Goal: Task Accomplishment & Management: Manage account settings

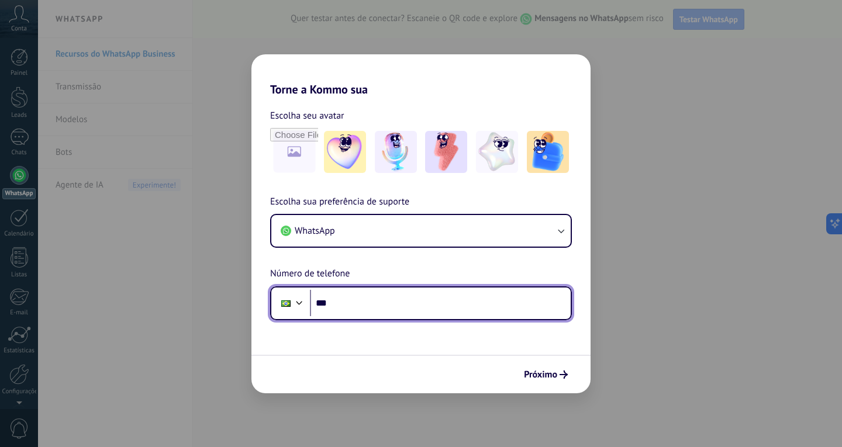
click at [402, 290] on input "***" at bounding box center [440, 303] width 261 height 27
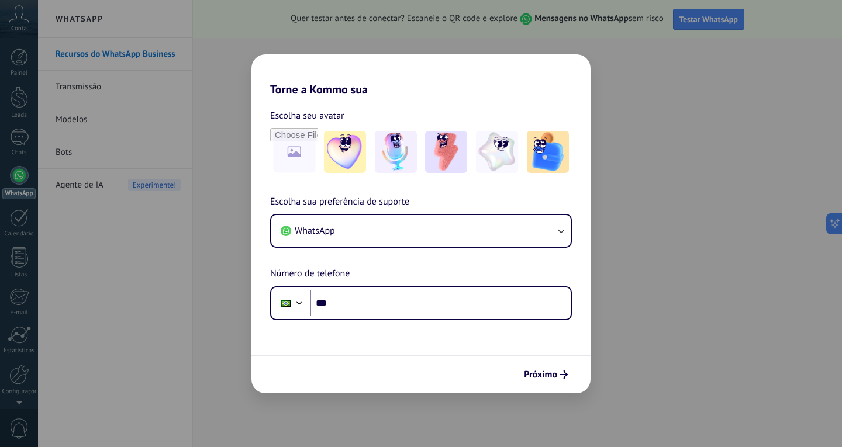
click at [779, 126] on div "Torne a Kommo sua Escolha seu avatar Escolha sua preferência de suporte WhatsAp…" at bounding box center [421, 223] width 842 height 447
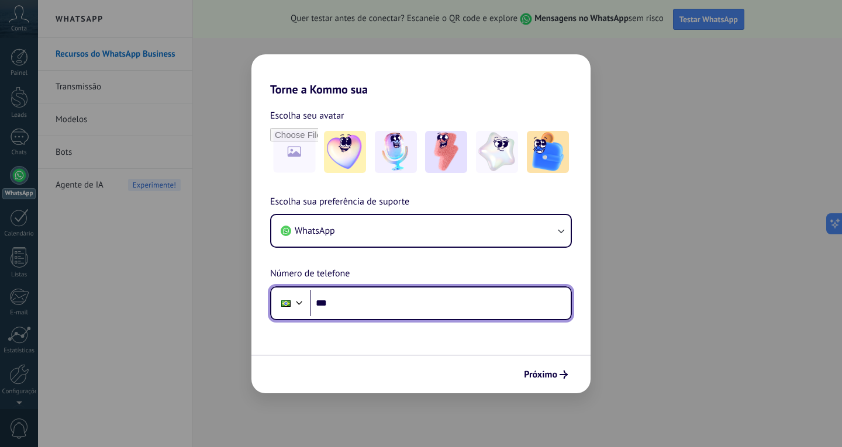
click at [379, 291] on input "***" at bounding box center [440, 303] width 261 height 27
paste input "**********"
type input "**********"
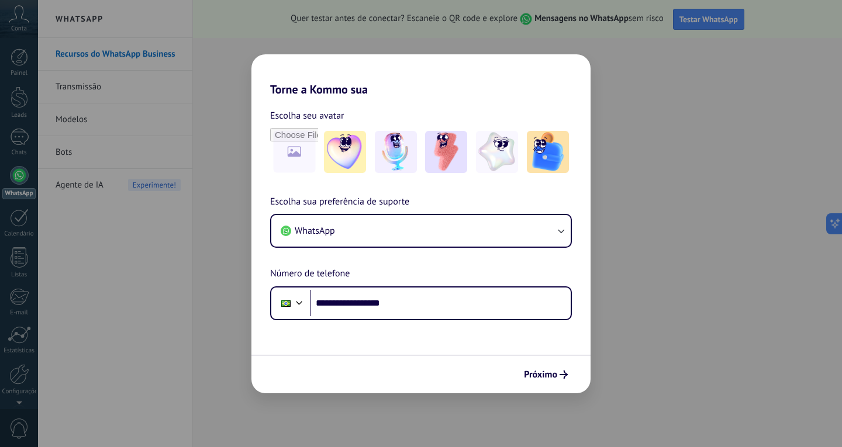
click at [536, 371] on span "Próximo" at bounding box center [540, 375] width 33 height 8
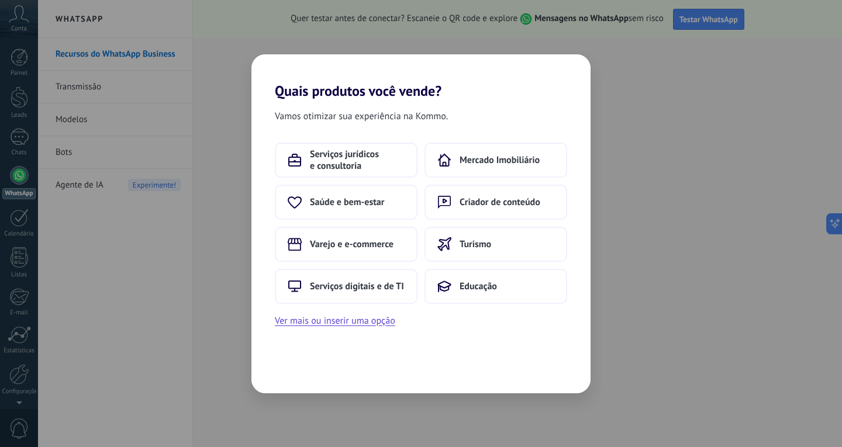
click at [345, 326] on button "Ver mais ou inserir uma opção" at bounding box center [335, 320] width 120 height 15
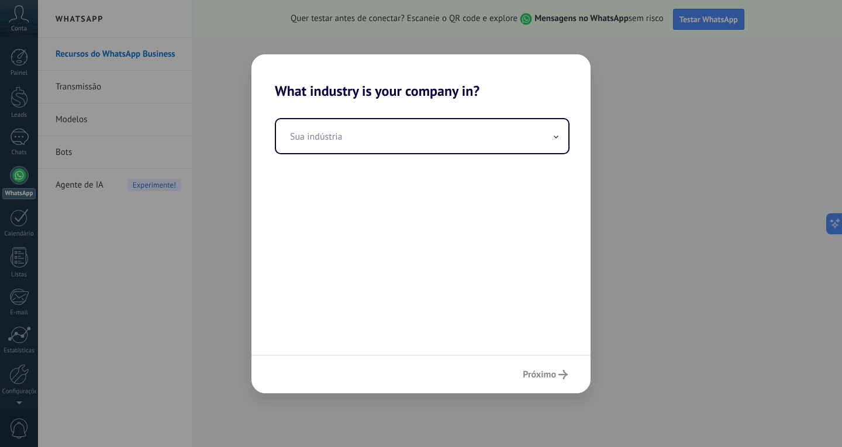
click at [362, 143] on input "text" at bounding box center [422, 136] width 292 height 34
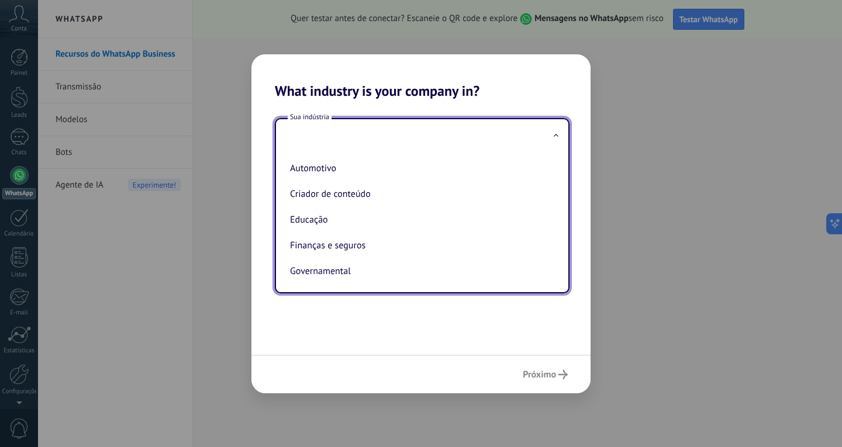
click at [329, 168] on li "Automotivo" at bounding box center [419, 169] width 269 height 26
type input "**********"
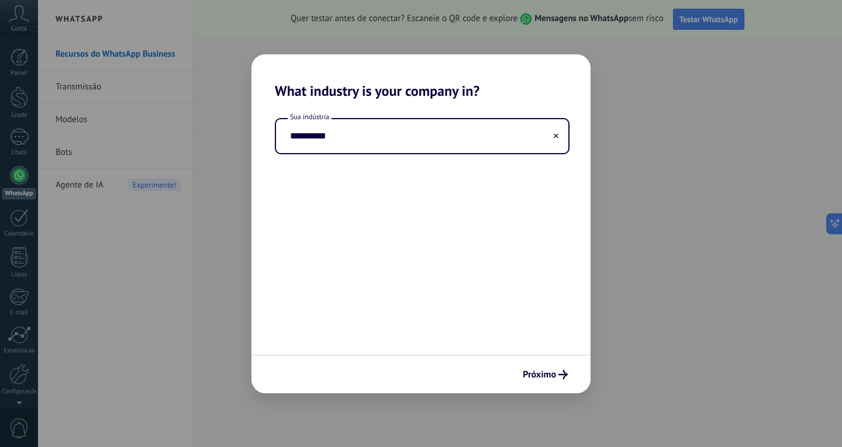
click at [554, 378] on span "Próximo" at bounding box center [539, 375] width 33 height 8
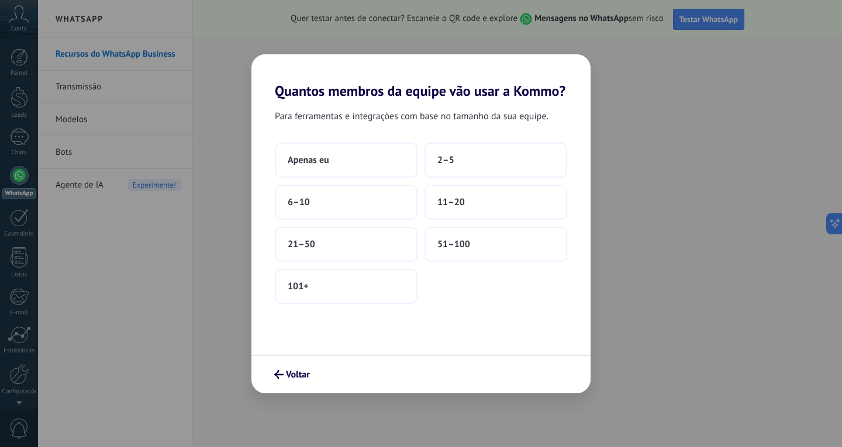
click at [361, 195] on button "6–10" at bounding box center [346, 202] width 143 height 35
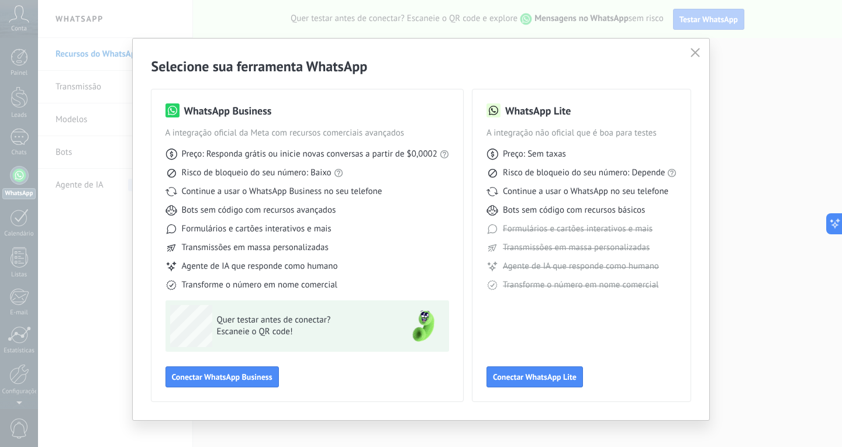
click at [247, 371] on button "Conectar WhatsApp Business" at bounding box center [221, 377] width 113 height 21
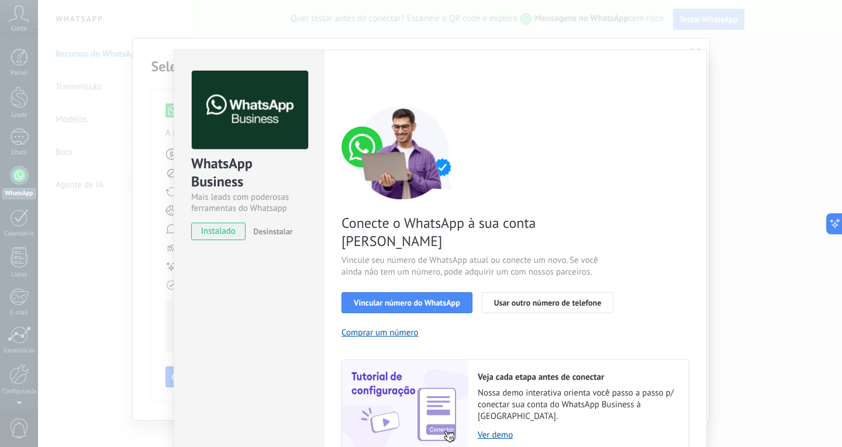
scroll to position [31, 0]
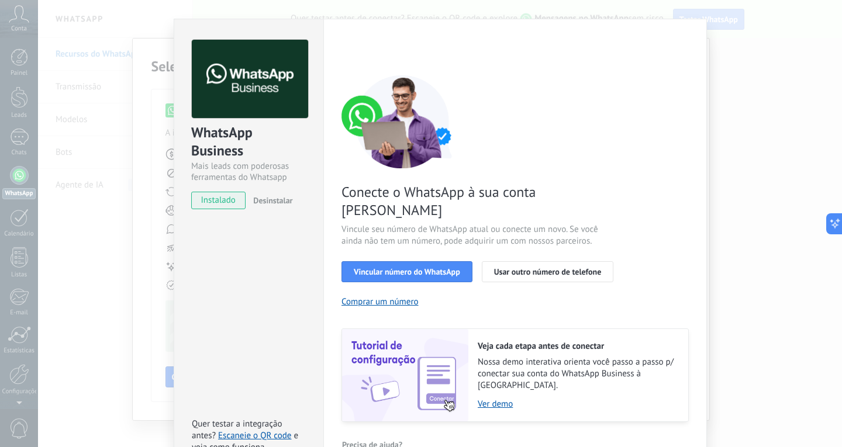
click at [419, 268] on span "Vincular número do WhatsApp" at bounding box center [407, 272] width 106 height 8
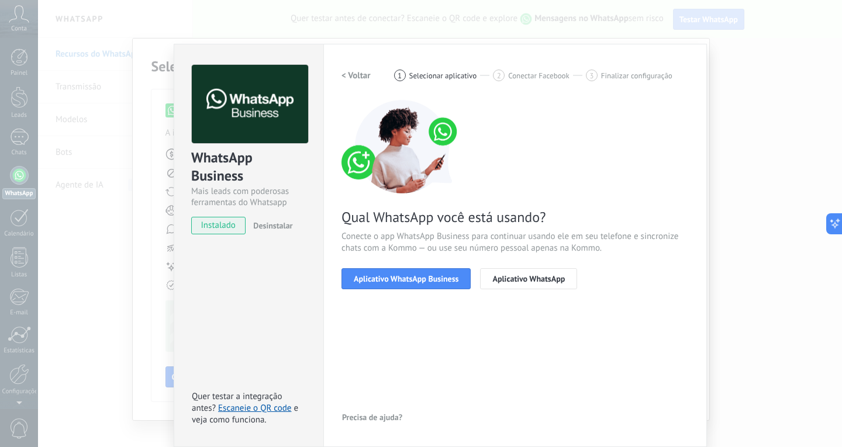
scroll to position [6, 0]
click at [376, 286] on button "Aplicativo WhatsApp Business" at bounding box center [405, 278] width 129 height 21
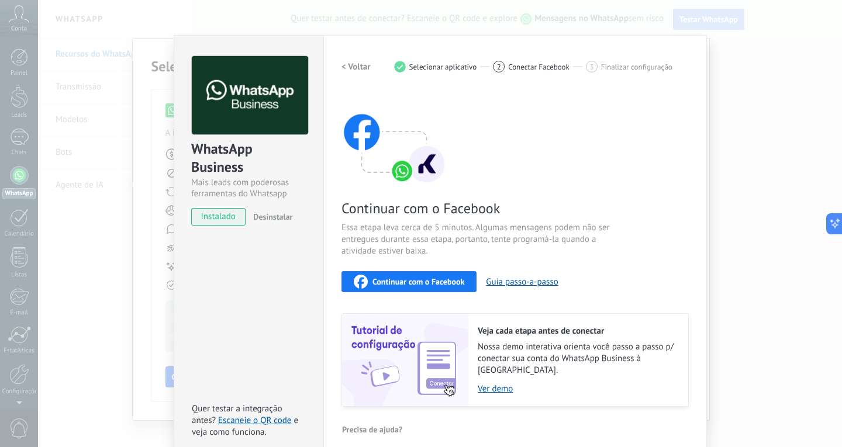
scroll to position [18, 0]
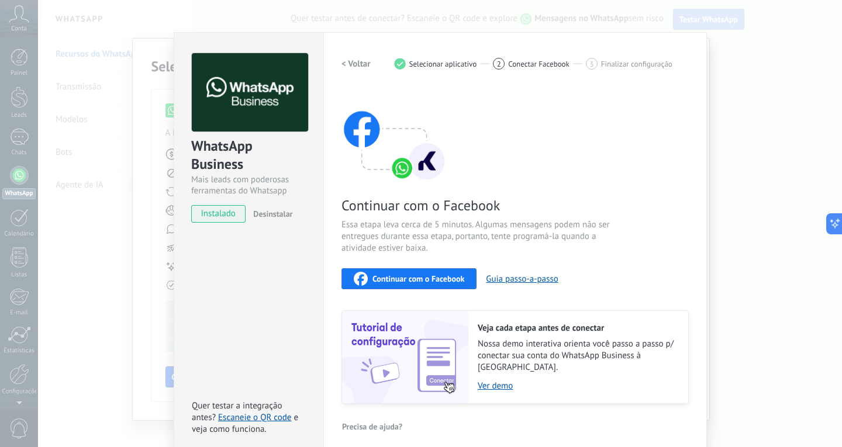
click at [436, 277] on span "Continuar com o Facebook" at bounding box center [418, 279] width 92 height 8
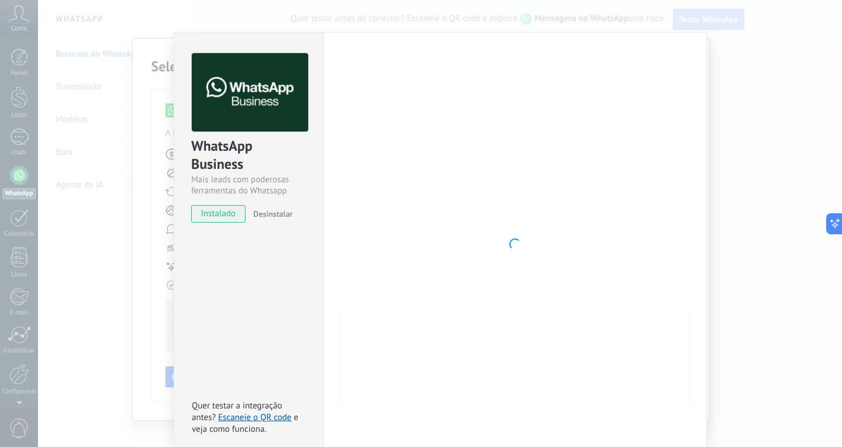
scroll to position [6, 0]
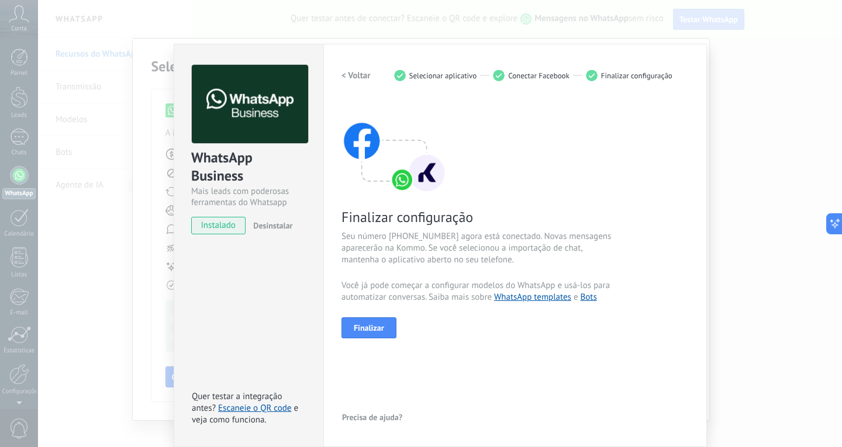
click at [361, 317] on div "Finalizar" at bounding box center [514, 327] width 347 height 21
click at [375, 327] on span "Finalizar" at bounding box center [369, 328] width 30 height 8
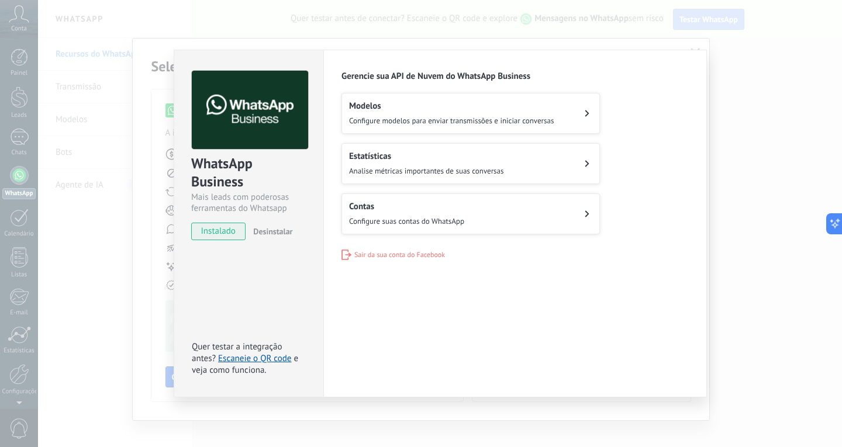
click at [551, 215] on button "Contas Configure suas contas do WhatsApp" at bounding box center [470, 214] width 258 height 41
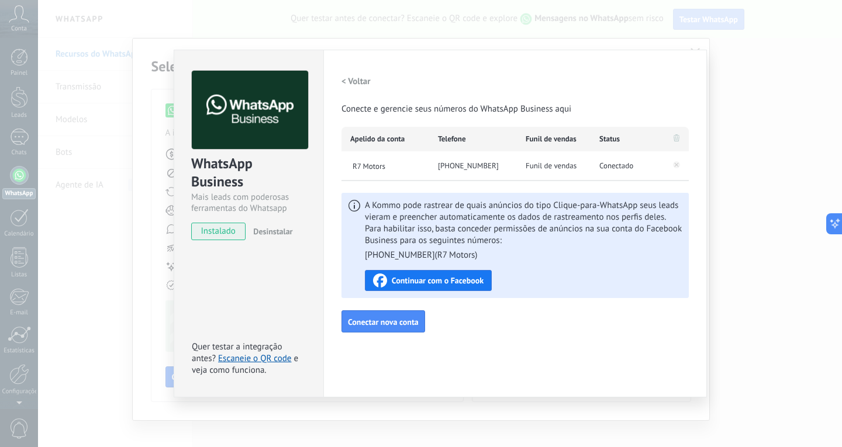
click at [573, 339] on div "Configurações Autorização This tab logs the users who have granted integration …" at bounding box center [515, 224] width 384 height 348
click at [781, 344] on div "WhatsApp Business Mais leads com poderosas ferramentas do Whatsapp instalado De…" at bounding box center [440, 223] width 804 height 447
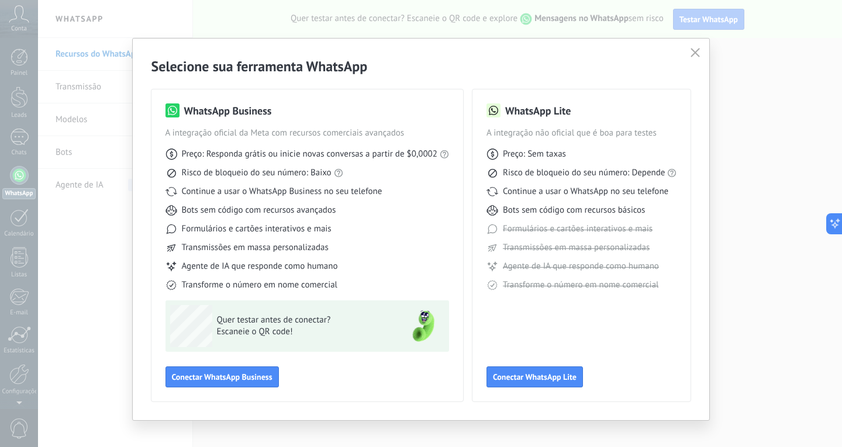
click at [695, 55] on icon "button" at bounding box center [694, 52] width 9 height 9
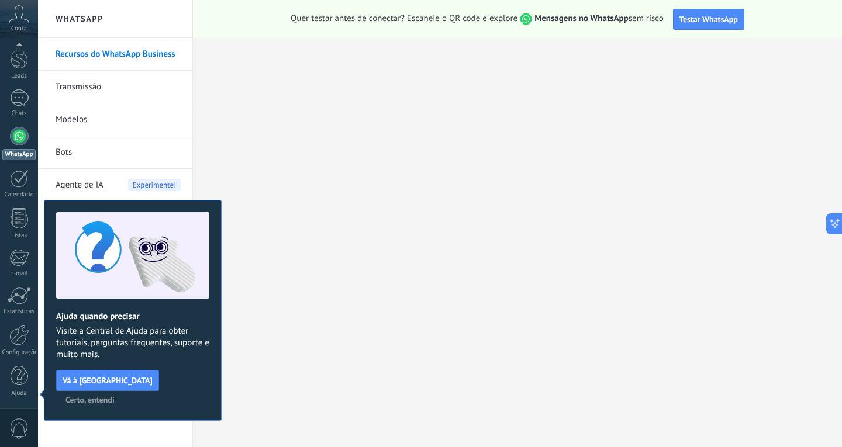
click at [115, 396] on span "Certo, entendi" at bounding box center [89, 400] width 49 height 8
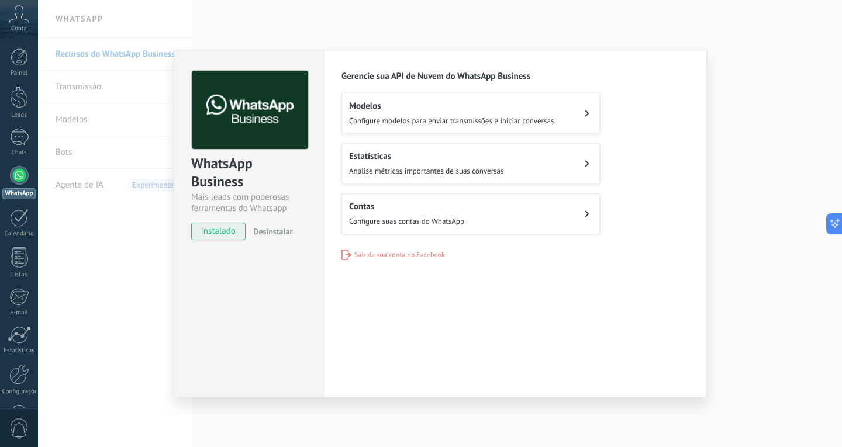
click at [462, 116] on span "Configure modelos para enviar transmissões e iniciar conversas" at bounding box center [451, 121] width 205 height 10
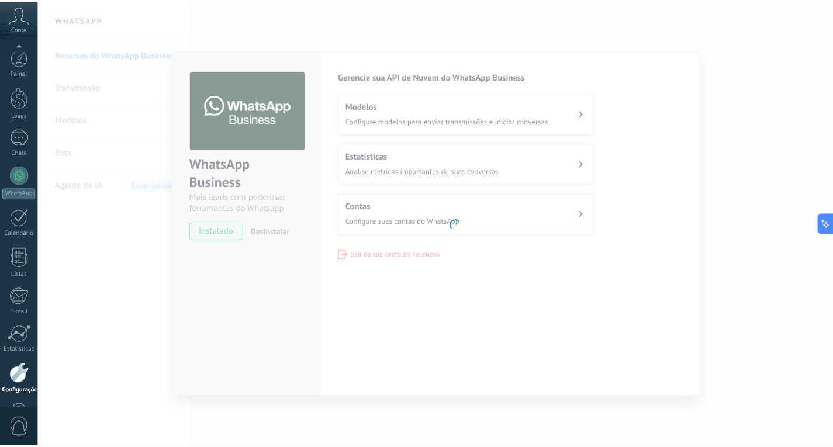
scroll to position [39, 0]
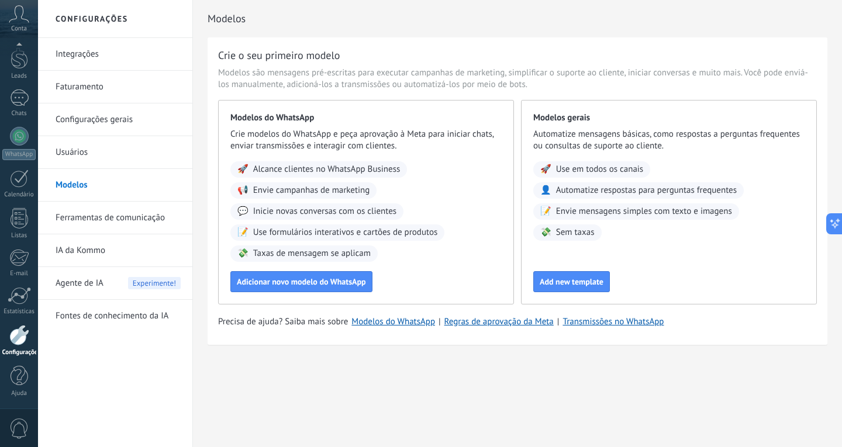
click at [321, 393] on div "Modelos Crie o seu primeiro modelo Modelos são mensagens pré-escritas para exec…" at bounding box center [517, 197] width 649 height 395
click at [88, 53] on link "Integrações" at bounding box center [118, 54] width 125 height 33
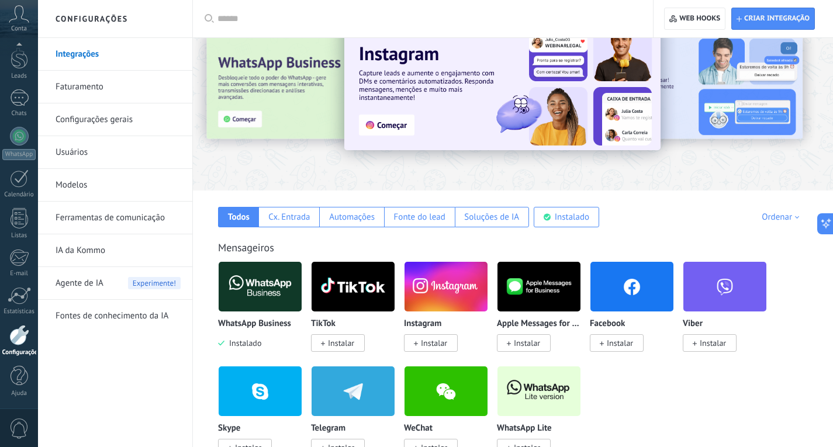
scroll to position [58, 0]
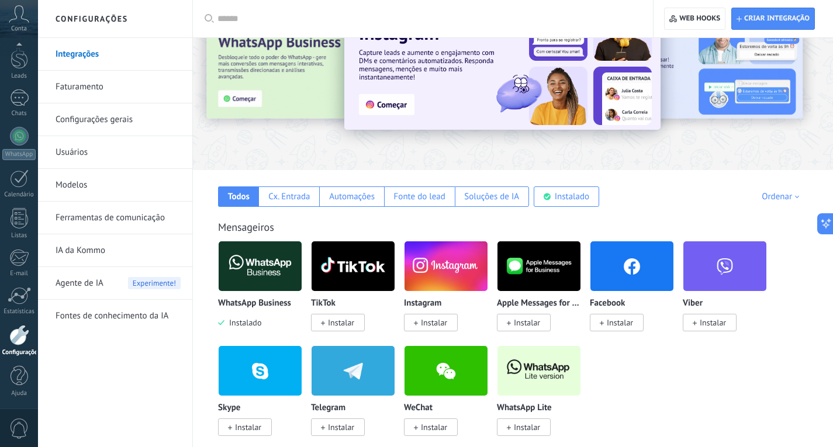
click at [22, 144] on div at bounding box center [19, 136] width 19 height 19
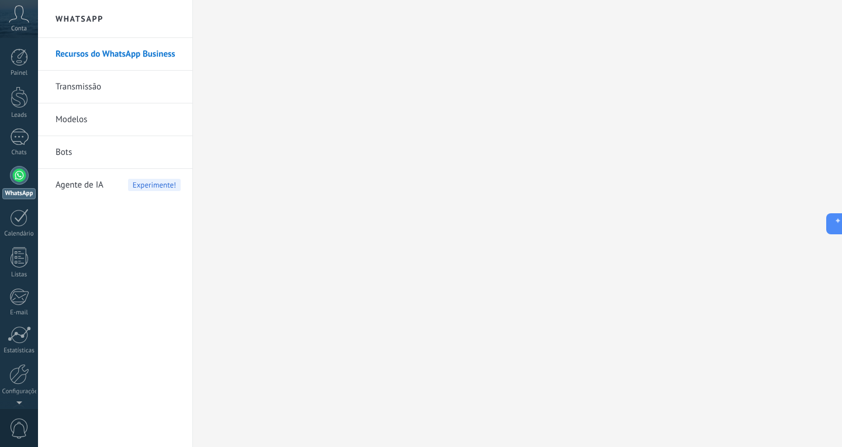
click at [64, 90] on link "Transmissão" at bounding box center [118, 87] width 125 height 33
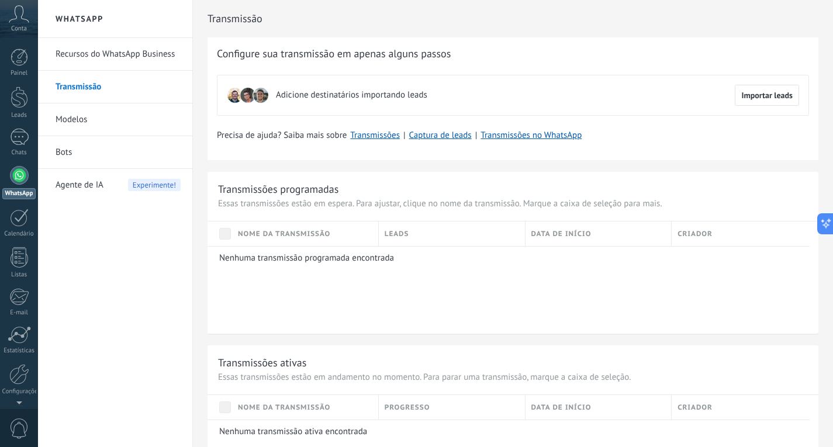
click at [88, 117] on link "Modelos" at bounding box center [118, 119] width 125 height 33
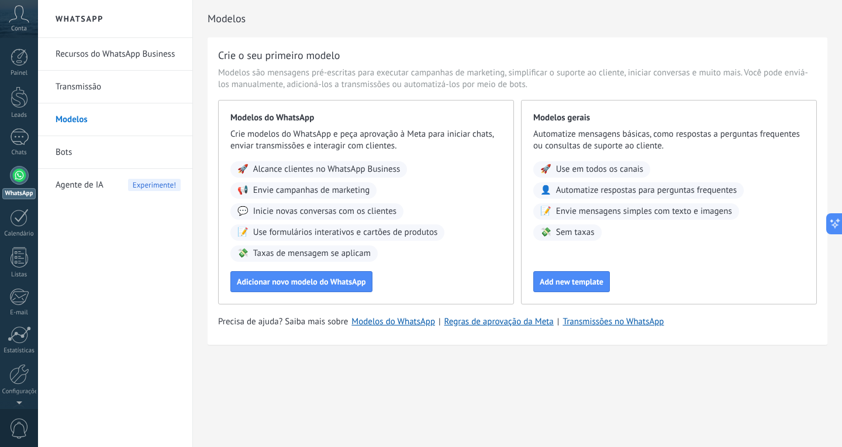
click at [83, 157] on link "Bots" at bounding box center [118, 152] width 125 height 33
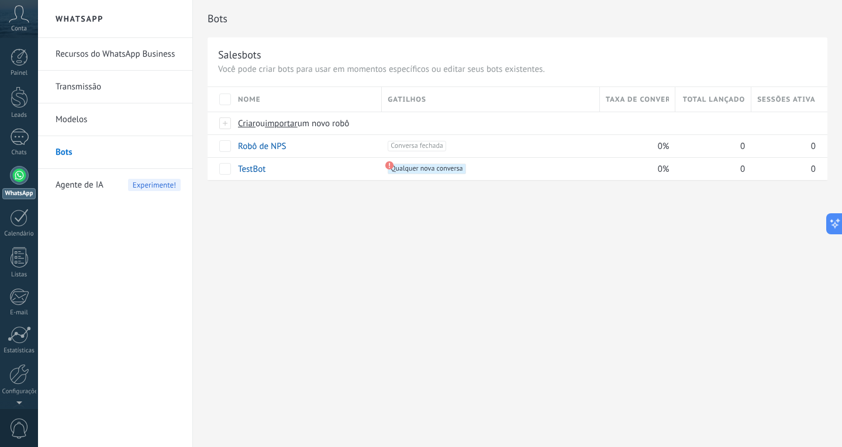
click at [15, 20] on icon at bounding box center [19, 14] width 20 height 18
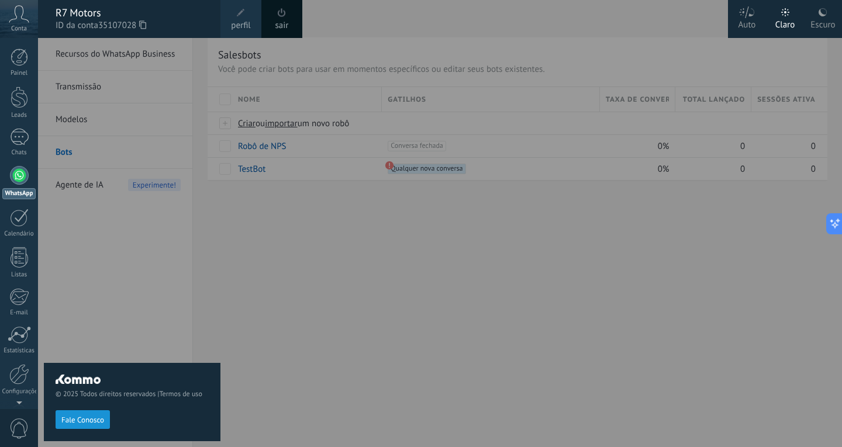
click at [22, 73] on div "Painel" at bounding box center [19, 74] width 34 height 8
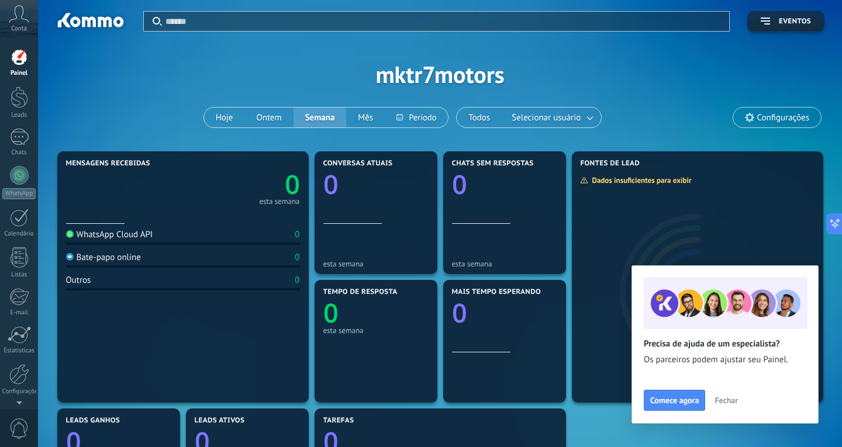
click at [13, 101] on div at bounding box center [20, 98] width 18 height 22
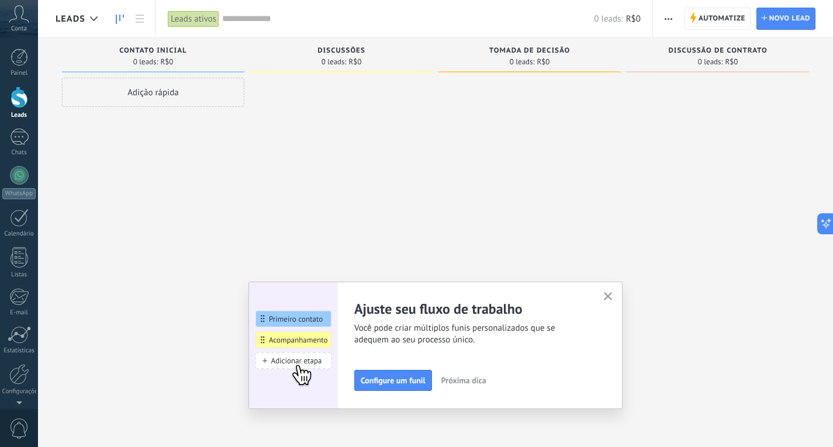
click at [256, 170] on div at bounding box center [341, 225] width 182 height 295
click at [616, 298] on button "button" at bounding box center [608, 297] width 15 height 16
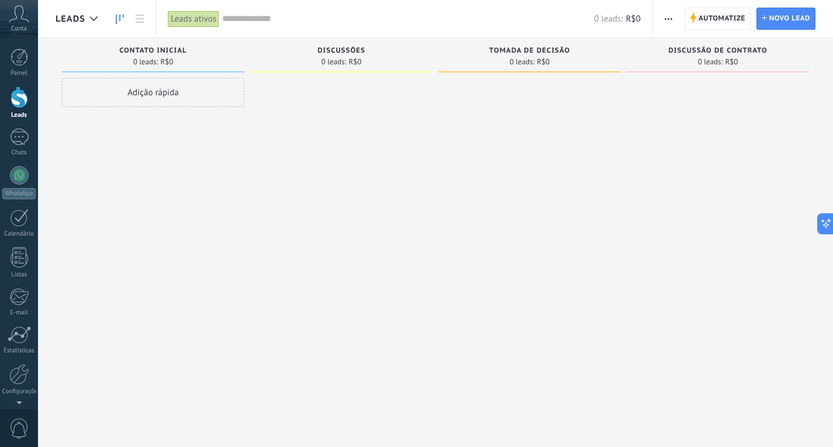
click at [172, 210] on div "Adição rápida" at bounding box center [153, 225] width 182 height 295
click at [10, 134] on div at bounding box center [19, 137] width 19 height 17
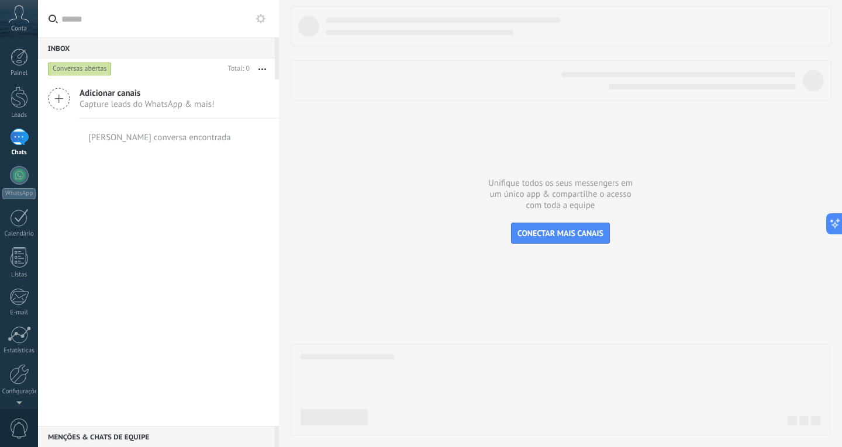
click at [534, 232] on span "CONECTAR MAIS CANAIS" at bounding box center [560, 233] width 86 height 11
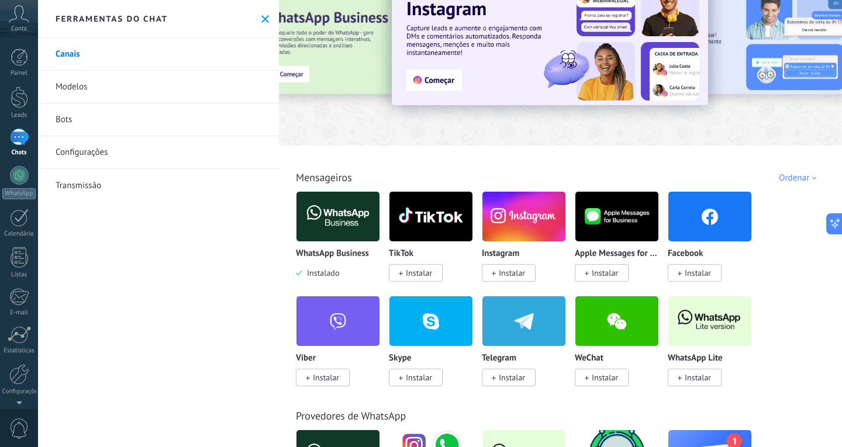
scroll to position [58, 0]
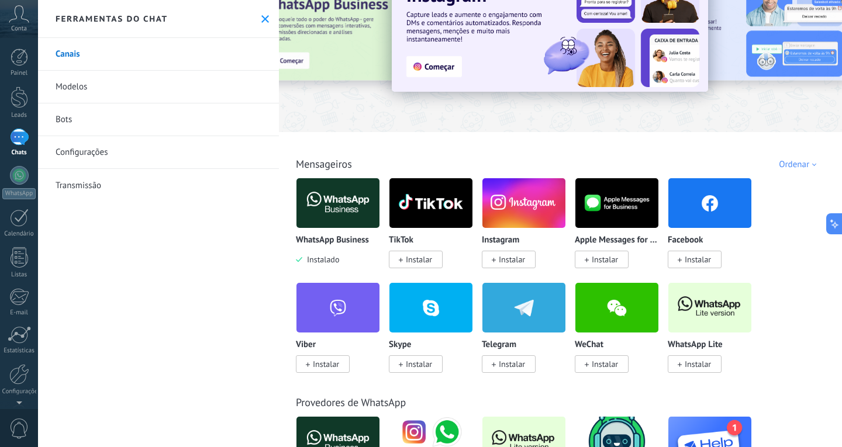
click at [692, 260] on span "Instalar" at bounding box center [698, 259] width 26 height 11
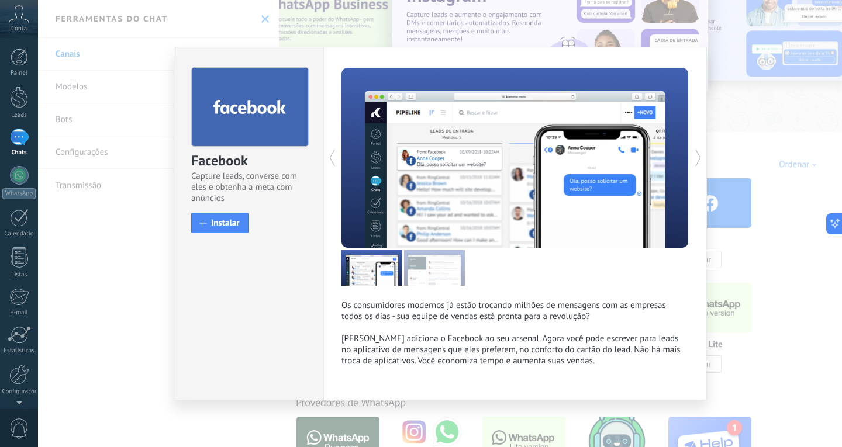
click at [204, 225] on span at bounding box center [203, 223] width 7 height 7
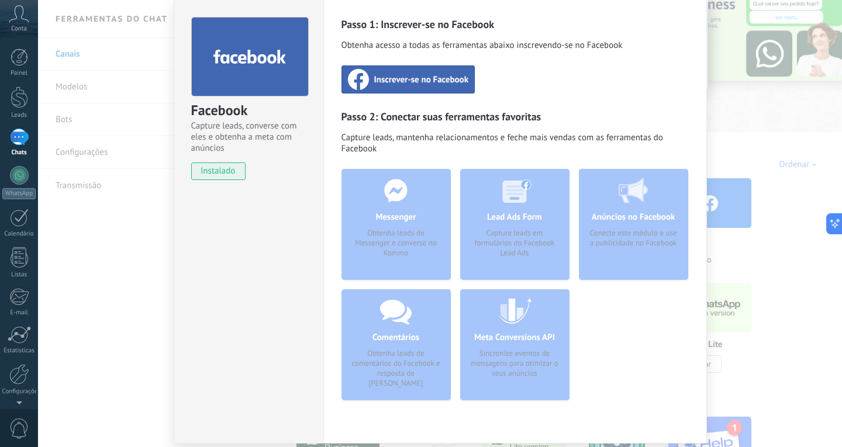
scroll to position [0, 0]
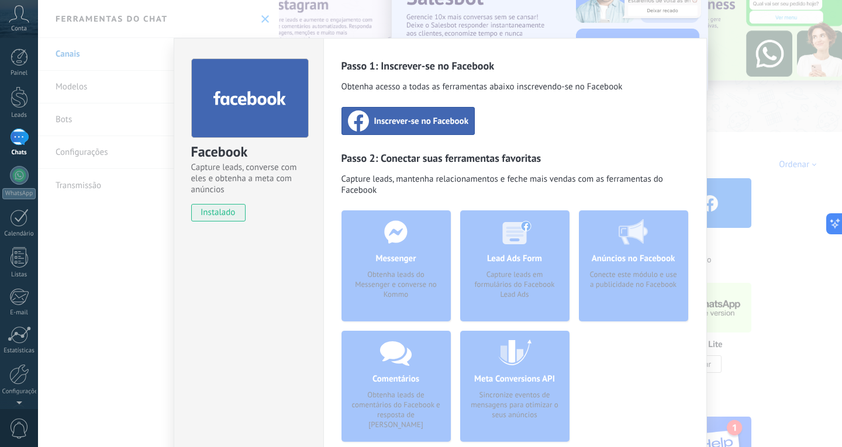
click at [765, 147] on div "Facebook Capture leads, converse com eles e obtenha a meta com anúncios instala…" at bounding box center [440, 223] width 804 height 447
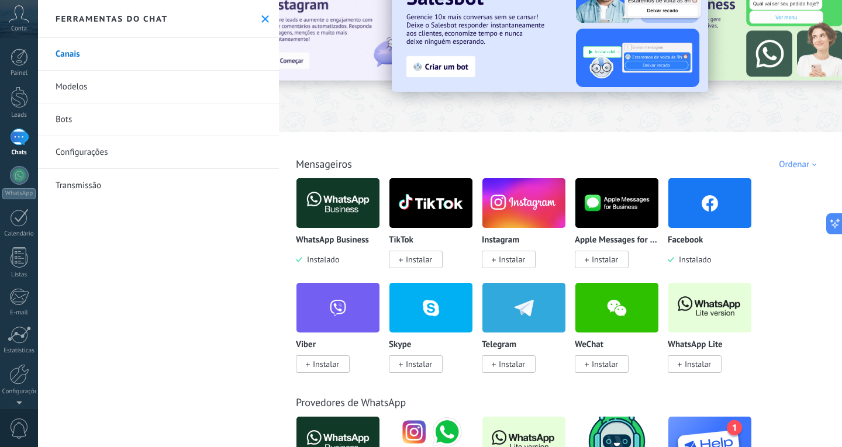
click at [497, 259] on span "Instalar" at bounding box center [509, 260] width 54 height 18
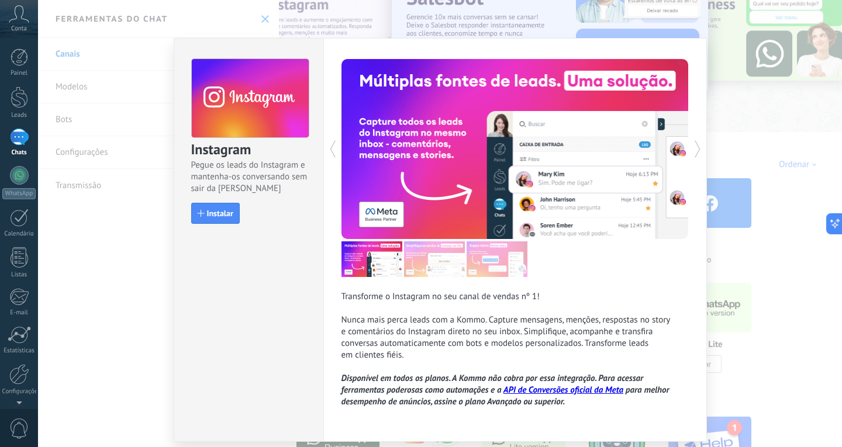
click at [225, 214] on span "Instalar" at bounding box center [220, 213] width 26 height 8
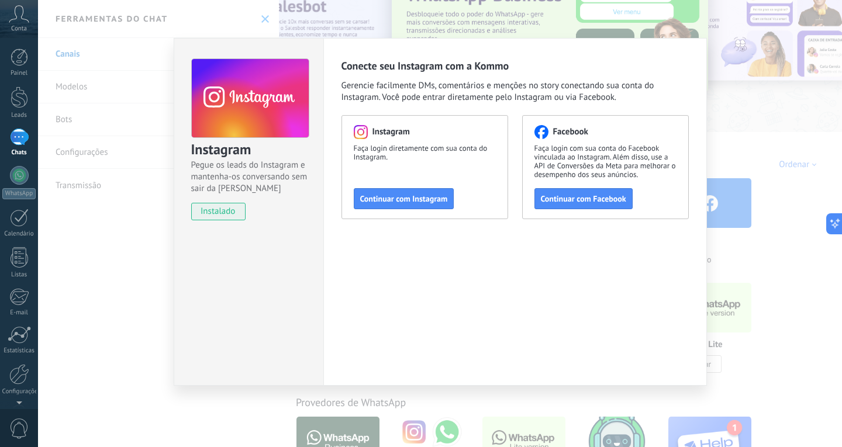
click at [611, 201] on span "Continuar com Facebook" at bounding box center [583, 199] width 85 height 8
click at [516, 283] on div "Conecte seu Instagram com a Kommo Gerencie facilmente DMs, comentários e mençõe…" at bounding box center [515, 212] width 384 height 348
click at [802, 250] on div "Instagram Pegue os leads do Instagram e mantenha-os conversando sem sair da Kom…" at bounding box center [440, 223] width 804 height 447
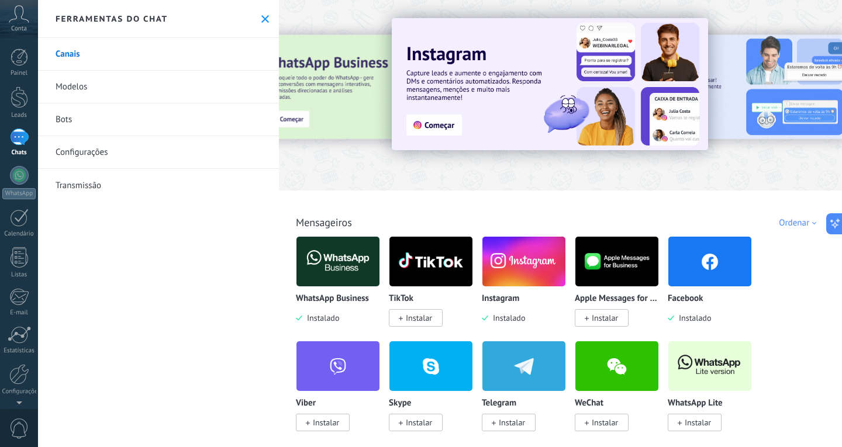
click at [12, 175] on div at bounding box center [19, 175] width 19 height 19
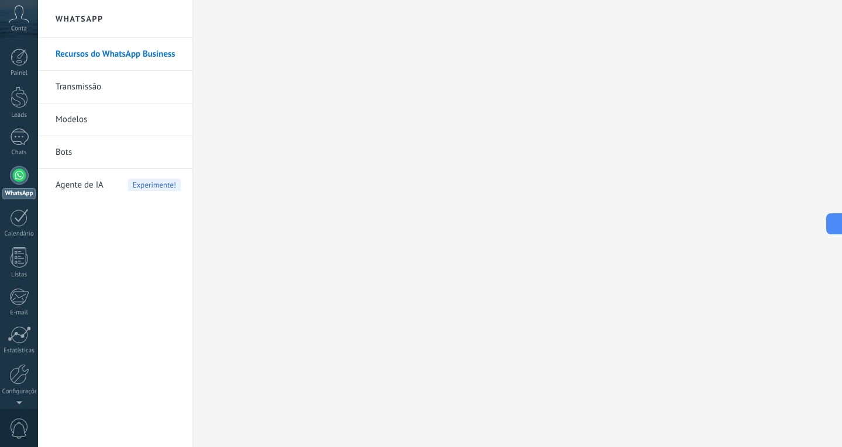
click at [11, 129] on div at bounding box center [19, 137] width 19 height 17
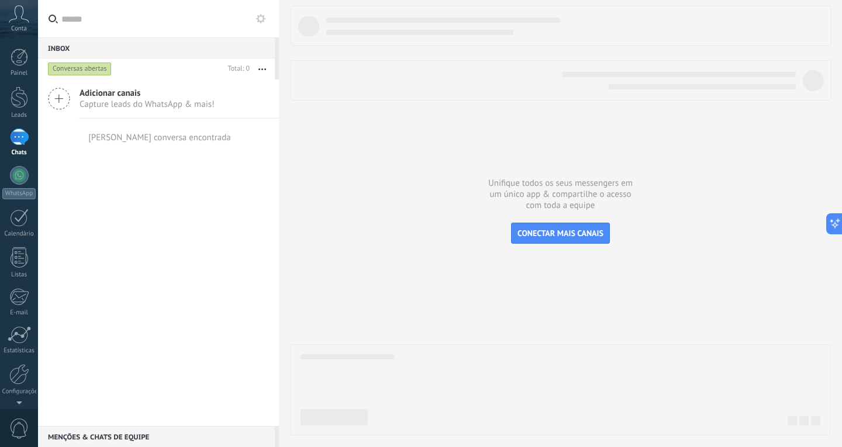
click at [184, 244] on div "Adicionar canais Capture leads do WhatsApp & mais! Nenhuma conversa encontrada" at bounding box center [158, 253] width 241 height 347
click at [263, 64] on button "button" at bounding box center [262, 68] width 25 height 21
drag, startPoint x: 151, startPoint y: 213, endPoint x: 51, endPoint y: 45, distance: 195.6
click at [142, 204] on div "Adicionar canais Capture leads do WhatsApp & mais! Nenhuma conversa encontrada" at bounding box center [158, 253] width 241 height 347
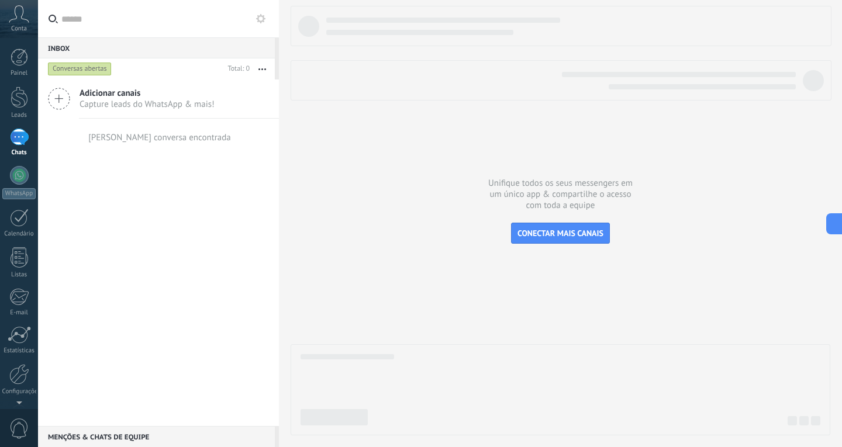
click at [23, 66] on link "Painel" at bounding box center [19, 63] width 38 height 29
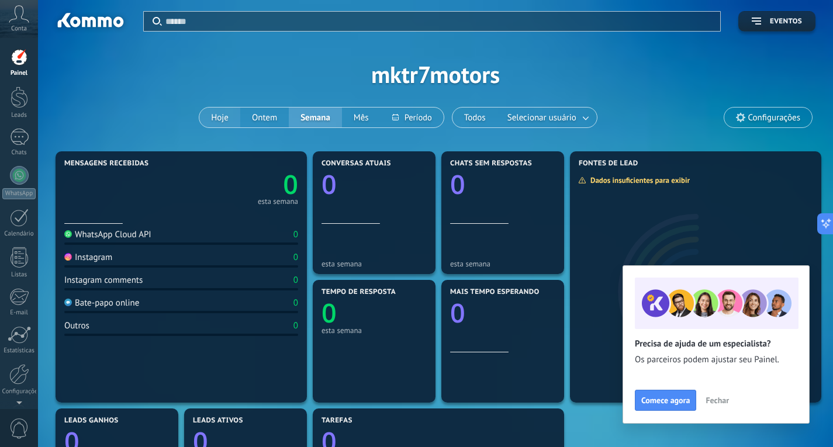
click at [224, 116] on button "Hoje" at bounding box center [219, 118] width 41 height 20
click at [713, 399] on span "Fechar" at bounding box center [717, 400] width 23 height 8
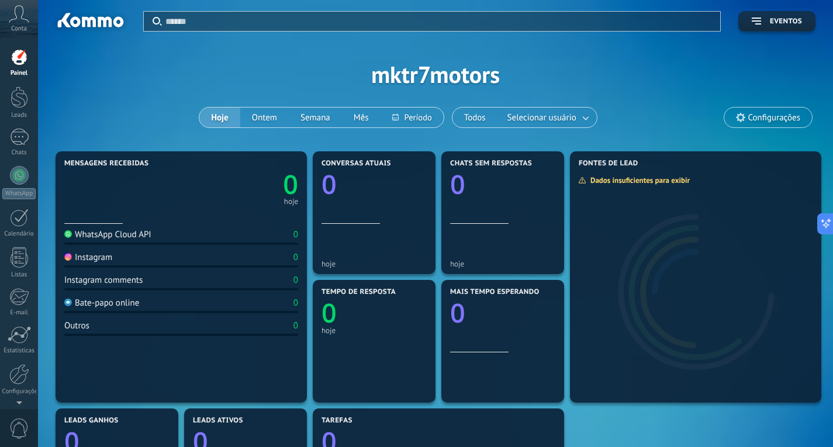
click at [14, 103] on div at bounding box center [20, 98] width 18 height 22
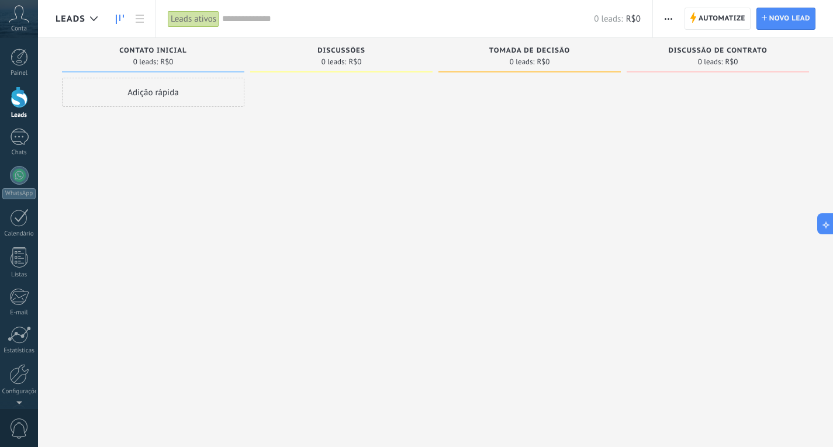
click at [144, 23] on link at bounding box center [140, 19] width 20 height 23
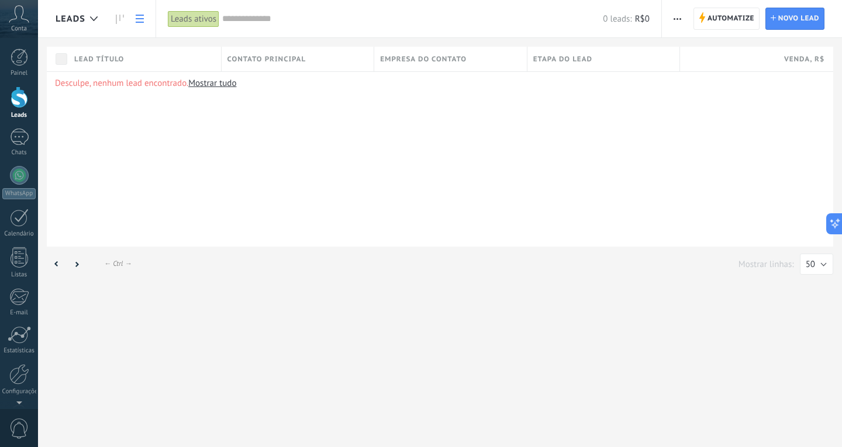
click at [125, 17] on link at bounding box center [120, 19] width 20 height 23
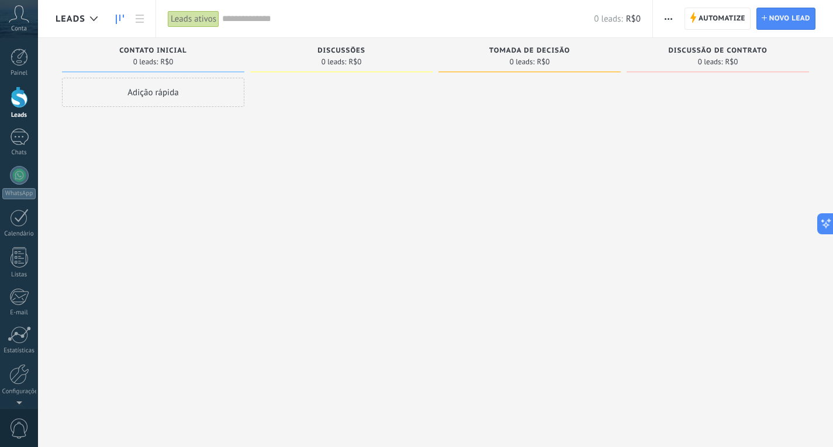
click at [18, 144] on div at bounding box center [19, 137] width 19 height 17
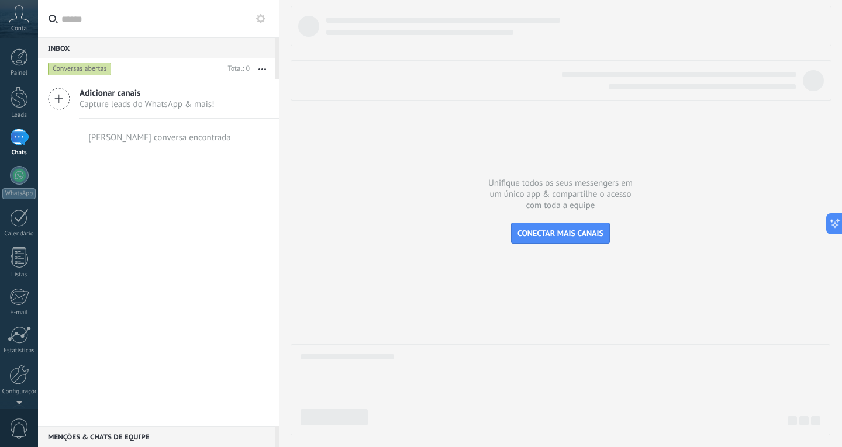
click at [65, 96] on icon at bounding box center [59, 99] width 22 height 22
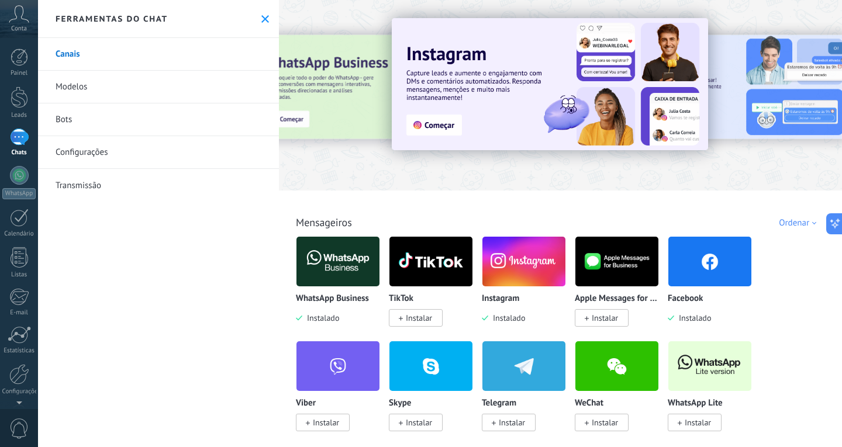
click at [23, 106] on div at bounding box center [20, 98] width 18 height 22
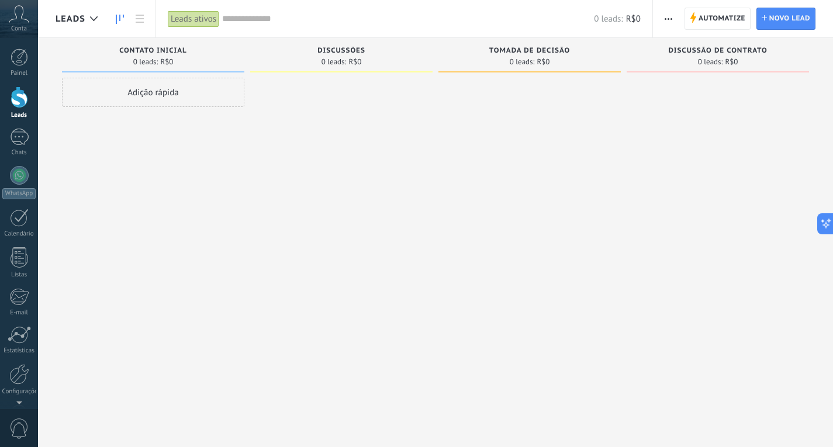
click at [18, 141] on div at bounding box center [19, 137] width 19 height 17
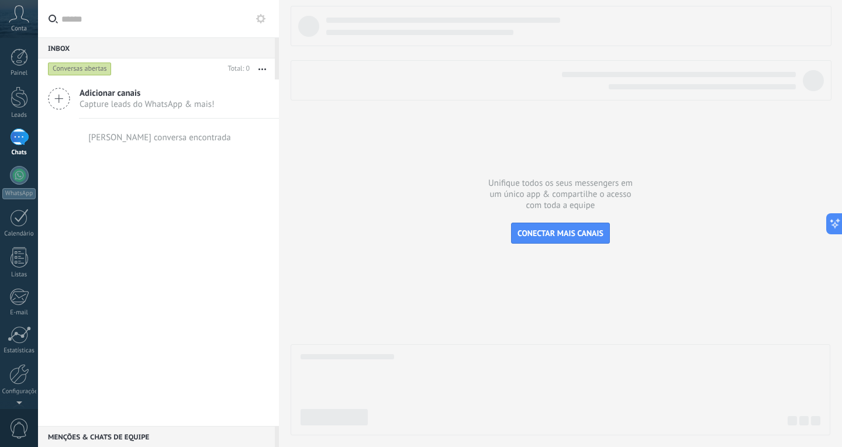
click at [96, 109] on span "Capture leads do WhatsApp & mais!" at bounding box center [147, 104] width 135 height 11
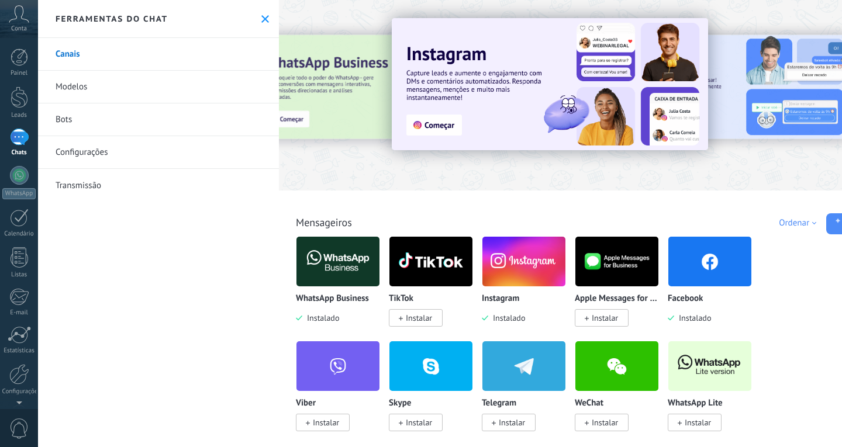
click at [141, 94] on link "Modelos" at bounding box center [158, 87] width 241 height 33
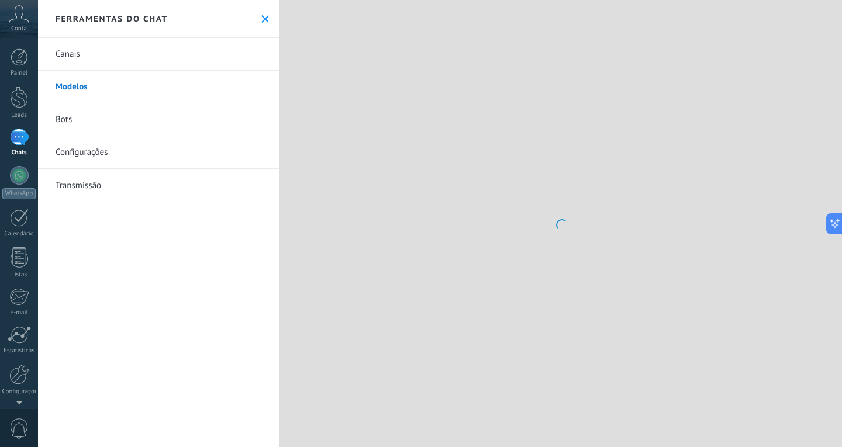
click at [106, 116] on link "Bots" at bounding box center [158, 119] width 241 height 33
click at [111, 151] on link "Configurações" at bounding box center [158, 152] width 241 height 33
